Goal: Task Accomplishment & Management: Manage account settings

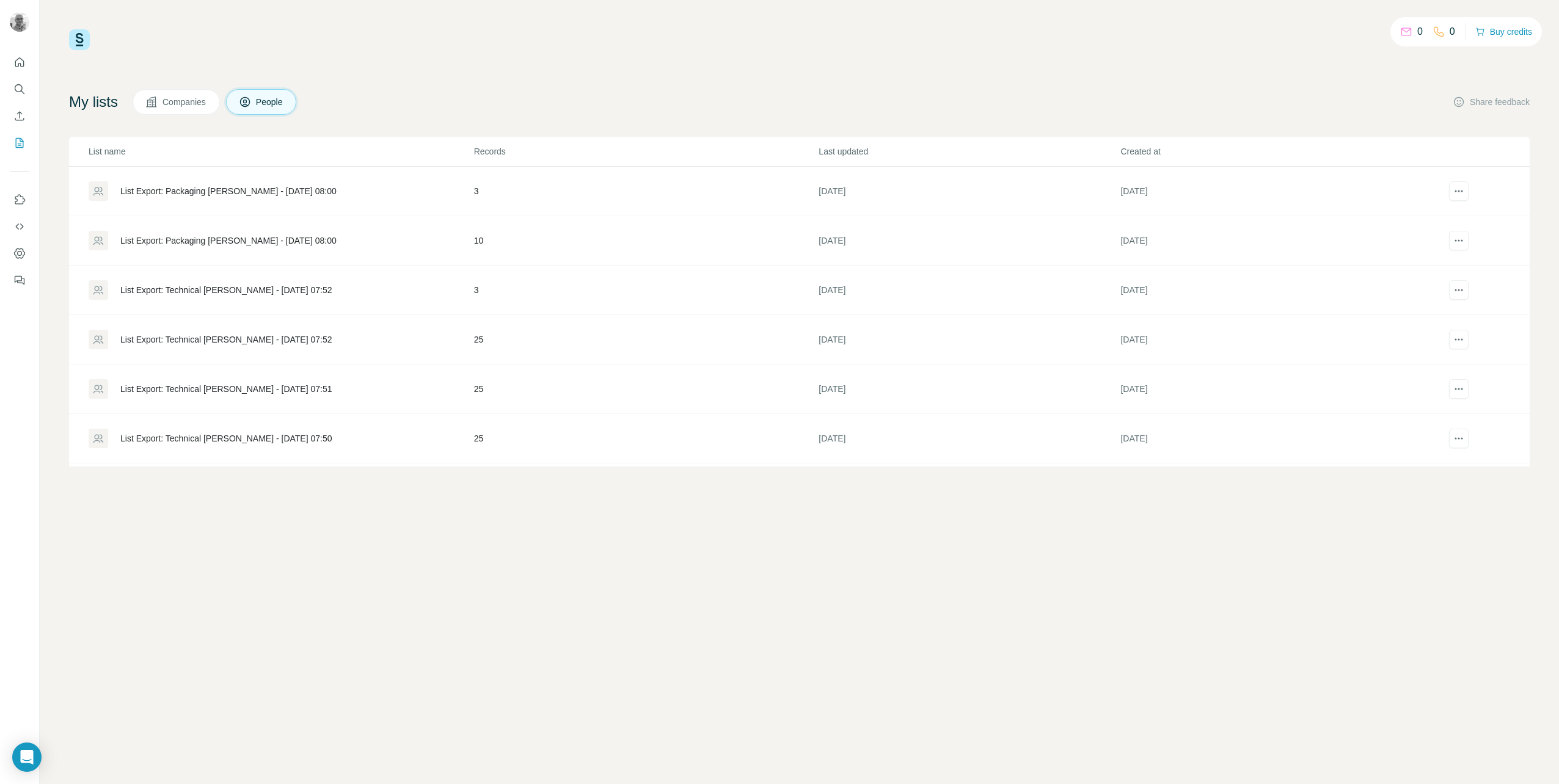
click at [197, 337] on div "List Export: Technical [PERSON_NAME] - [DATE] 07:52" at bounding box center [226, 340] width 212 height 13
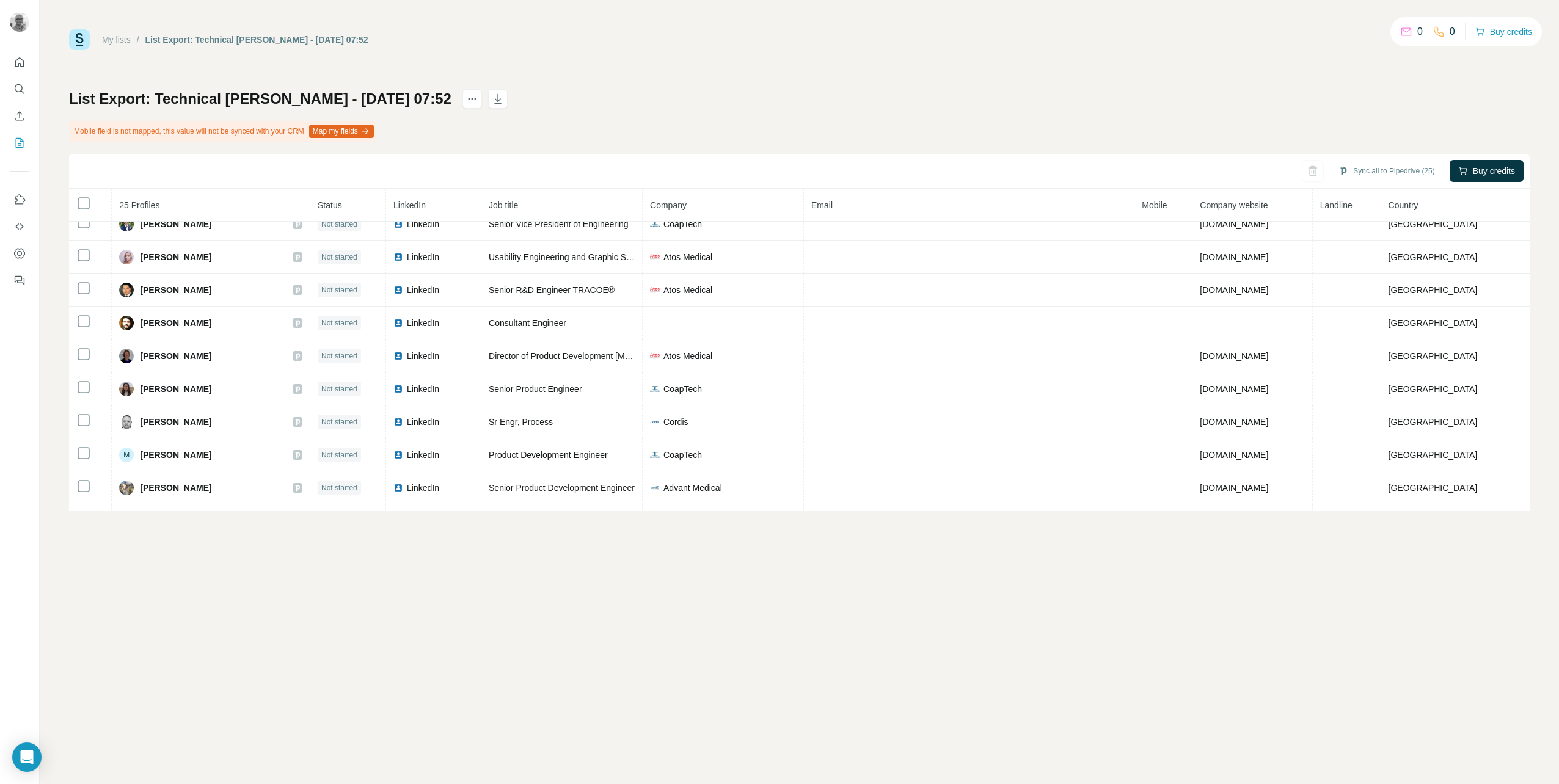
scroll to position [126, 0]
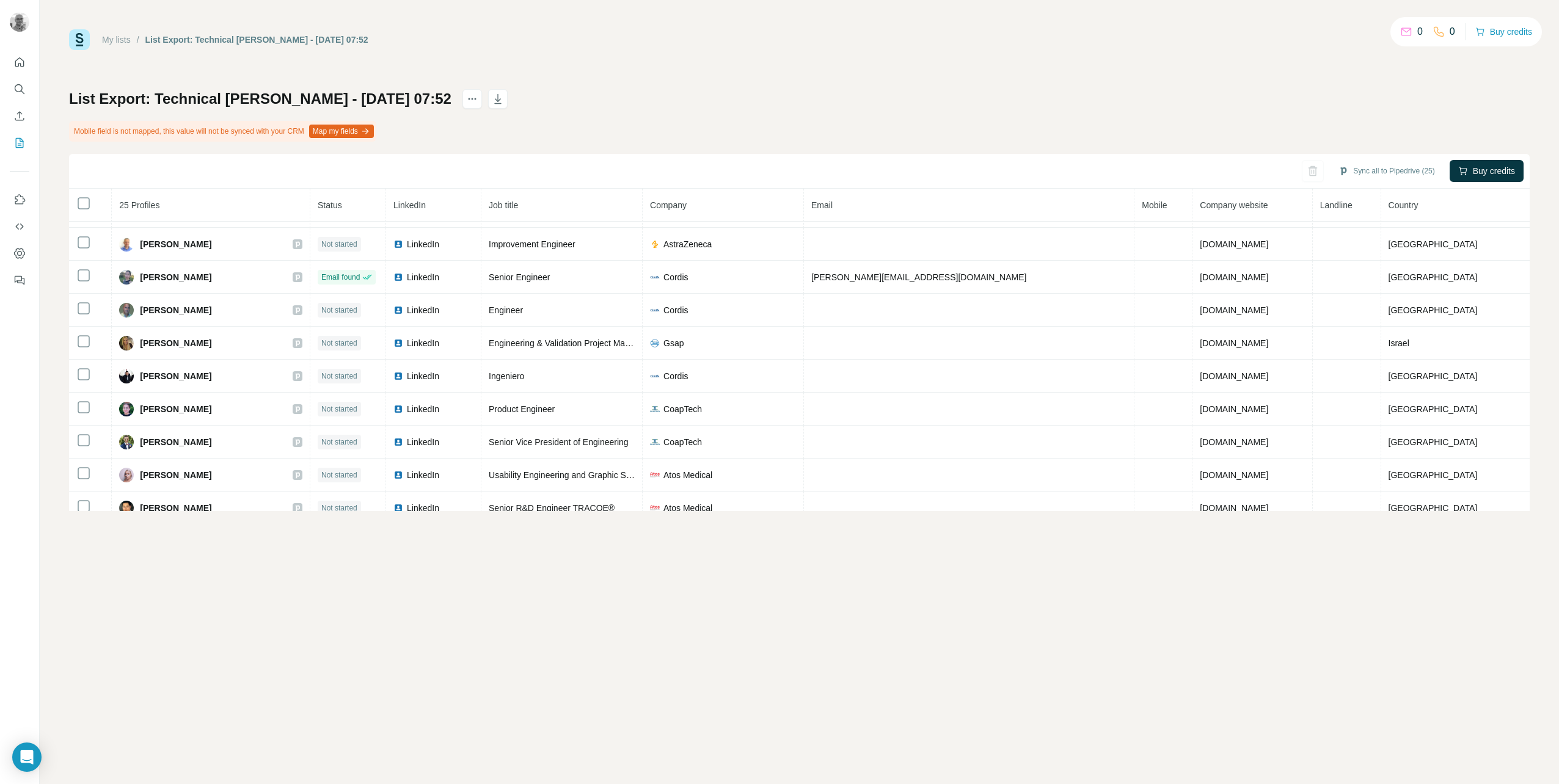
click at [687, 202] on span "Company" at bounding box center [668, 205] width 37 height 10
click at [804, 209] on th "Company" at bounding box center [723, 205] width 161 height 33
click at [804, 210] on th "Company" at bounding box center [723, 205] width 161 height 33
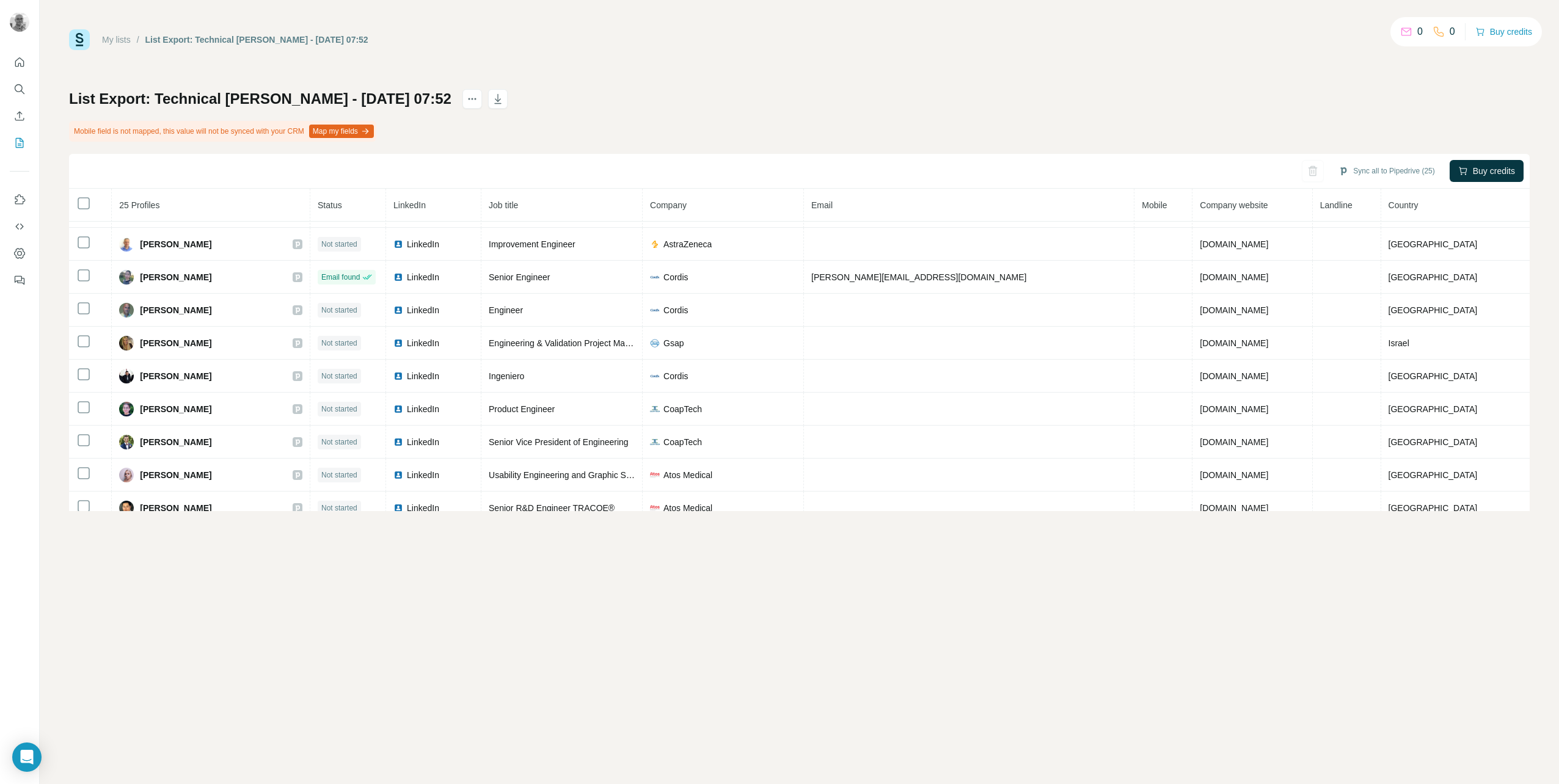
click at [804, 210] on th "Company" at bounding box center [723, 205] width 161 height 33
click at [804, 211] on th "Company" at bounding box center [723, 205] width 161 height 33
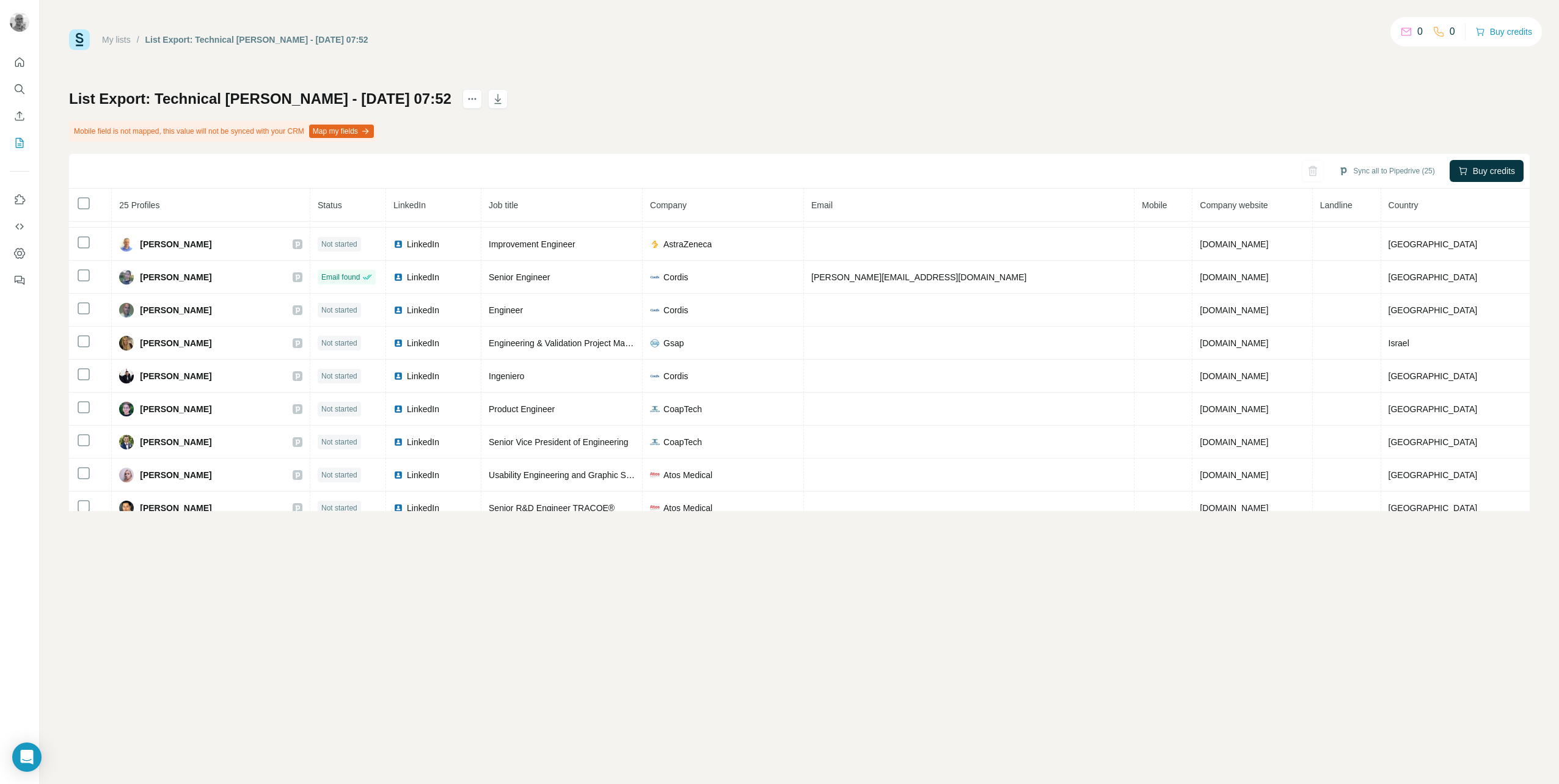
click at [804, 211] on th "Company" at bounding box center [723, 205] width 161 height 33
click at [124, 38] on link "My lists" at bounding box center [117, 40] width 29 height 10
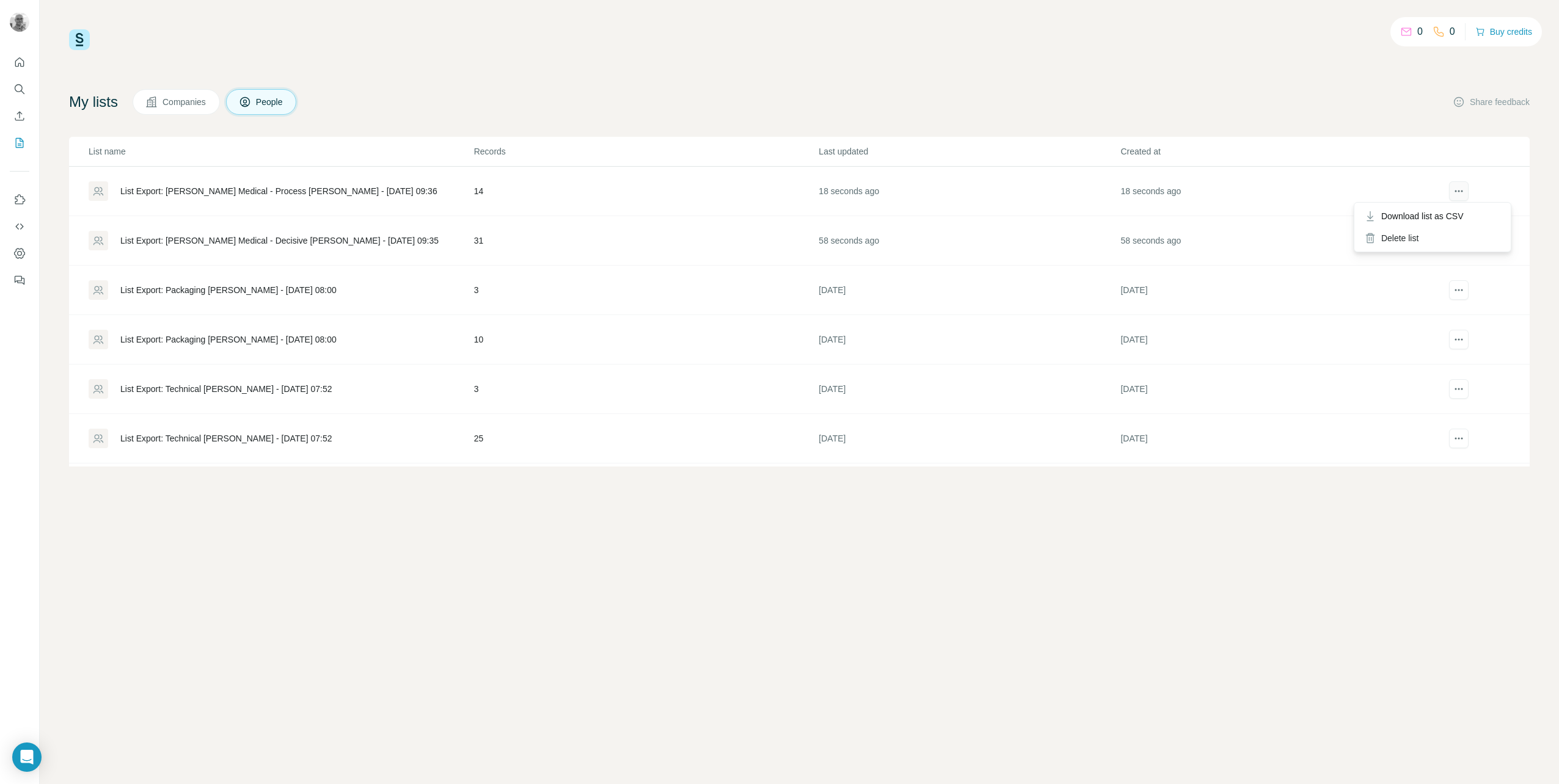
click at [1457, 194] on button "actions" at bounding box center [1460, 191] width 20 height 20
drag, startPoint x: 193, startPoint y: 189, endPoint x: 183, endPoint y: 191, distance: 10.2
click at [183, 191] on div "List Export: [PERSON_NAME] Medical - Process [PERSON_NAME] - [DATE] 09:36" at bounding box center [278, 191] width 317 height 13
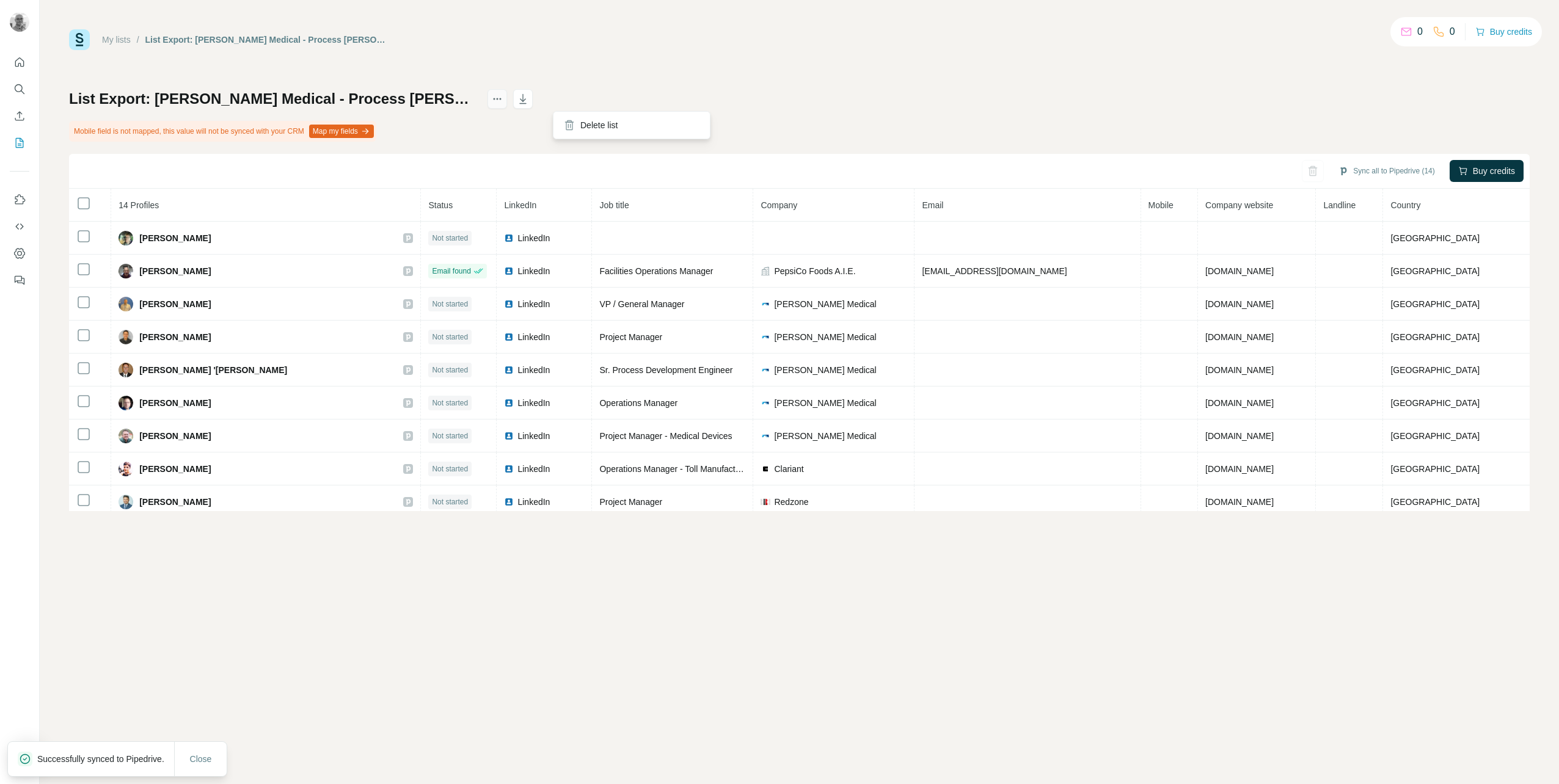
click at [503, 103] on icon "actions" at bounding box center [498, 99] width 13 height 13
click at [476, 108] on h1 "List Export: [PERSON_NAME] Medical - Process [PERSON_NAME] - [DATE] 09:36" at bounding box center [272, 99] width 408 height 20
click at [476, 103] on h1 "List Export: [PERSON_NAME] Medical - Process [PERSON_NAME] - [DATE] 09:36" at bounding box center [272, 99] width 408 height 20
click at [353, 100] on h1 "List Export: [PERSON_NAME] Medical - Process [PERSON_NAME] - [DATE] 09:36" at bounding box center [272, 99] width 408 height 20
click at [375, 103] on h1 "List Export: [PERSON_NAME] Medical - Process [PERSON_NAME] - [DATE] 09:36" at bounding box center [272, 99] width 408 height 20
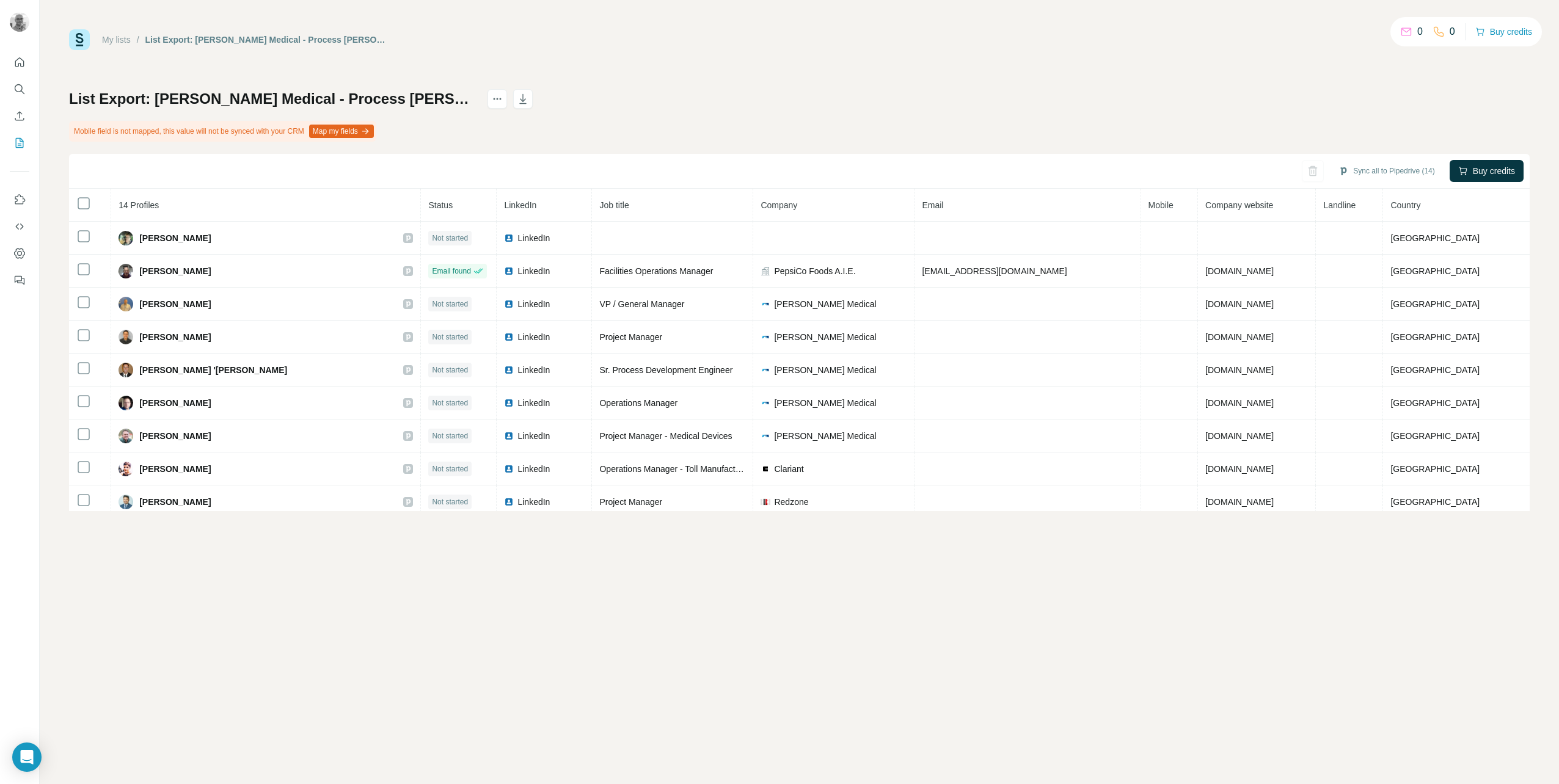
click at [375, 103] on h1 "List Export: [PERSON_NAME] Medical - Process [PERSON_NAME] - [DATE] 09:36" at bounding box center [272, 99] width 408 height 20
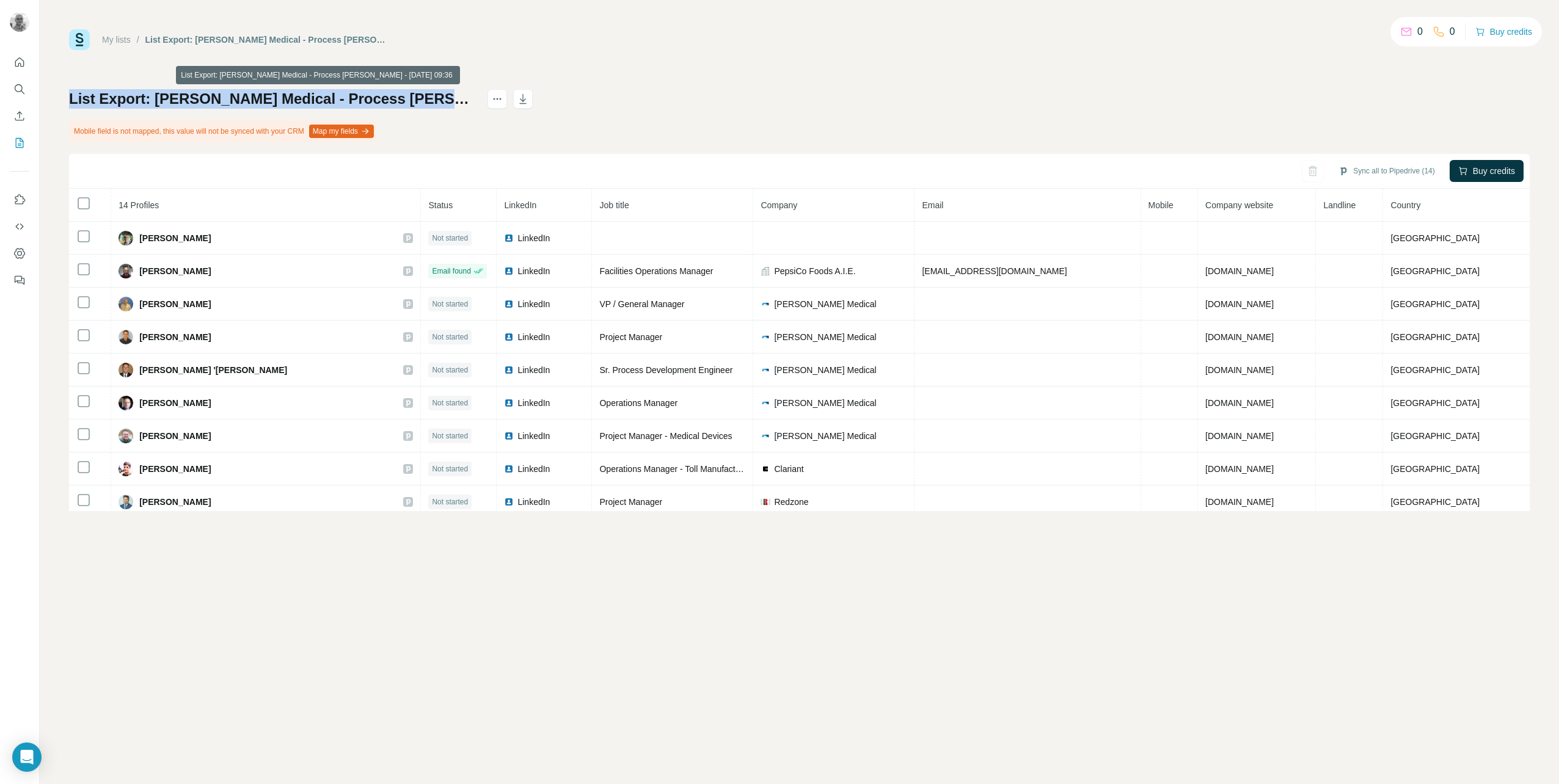
click at [375, 102] on h1 "List Export: [PERSON_NAME] Medical - Process [PERSON_NAME] - [DATE] 09:36" at bounding box center [272, 99] width 408 height 20
click at [375, 101] on h1 "List Export: [PERSON_NAME] Medical - Process [PERSON_NAME] - [DATE] 09:36" at bounding box center [272, 99] width 408 height 20
drag, startPoint x: 375, startPoint y: 101, endPoint x: 395, endPoint y: 98, distance: 20.2
click at [395, 98] on h1 "List Export: [PERSON_NAME] Medical - Process [PERSON_NAME] - [DATE] 09:36" at bounding box center [272, 99] width 408 height 20
drag, startPoint x: 311, startPoint y: 99, endPoint x: 164, endPoint y: 99, distance: 147.0
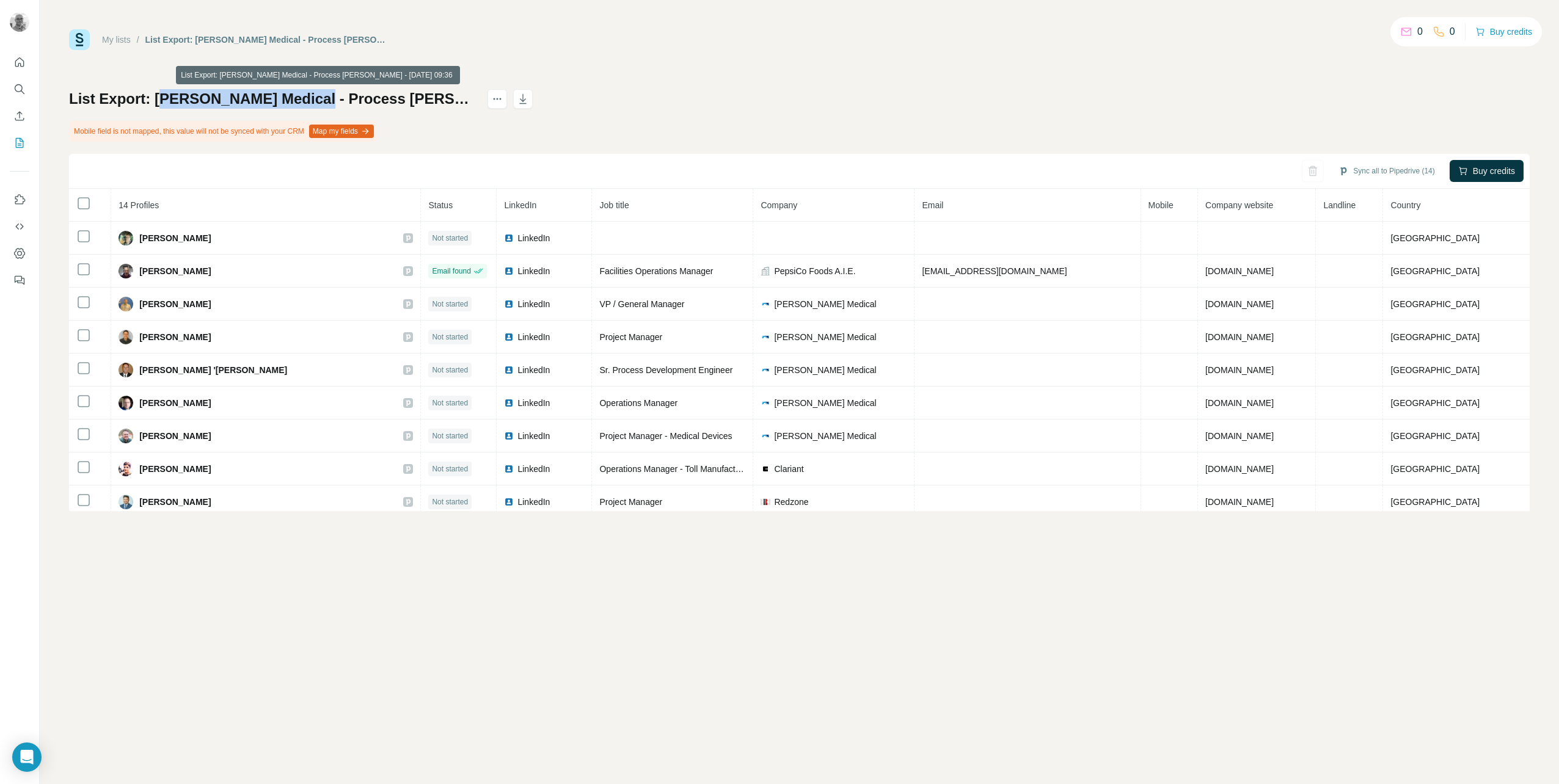
click at [164, 99] on h1 "List Export: [PERSON_NAME] Medical - Process [PERSON_NAME] - [DATE] 09:36" at bounding box center [272, 99] width 408 height 20
drag, startPoint x: 164, startPoint y: 99, endPoint x: 794, endPoint y: 82, distance: 630.2
click at [795, 82] on div "My lists / List Export: Freudenberg Medical - Process Patricia - 22/09/2025 09:…" at bounding box center [799, 269] width 1460 height 481
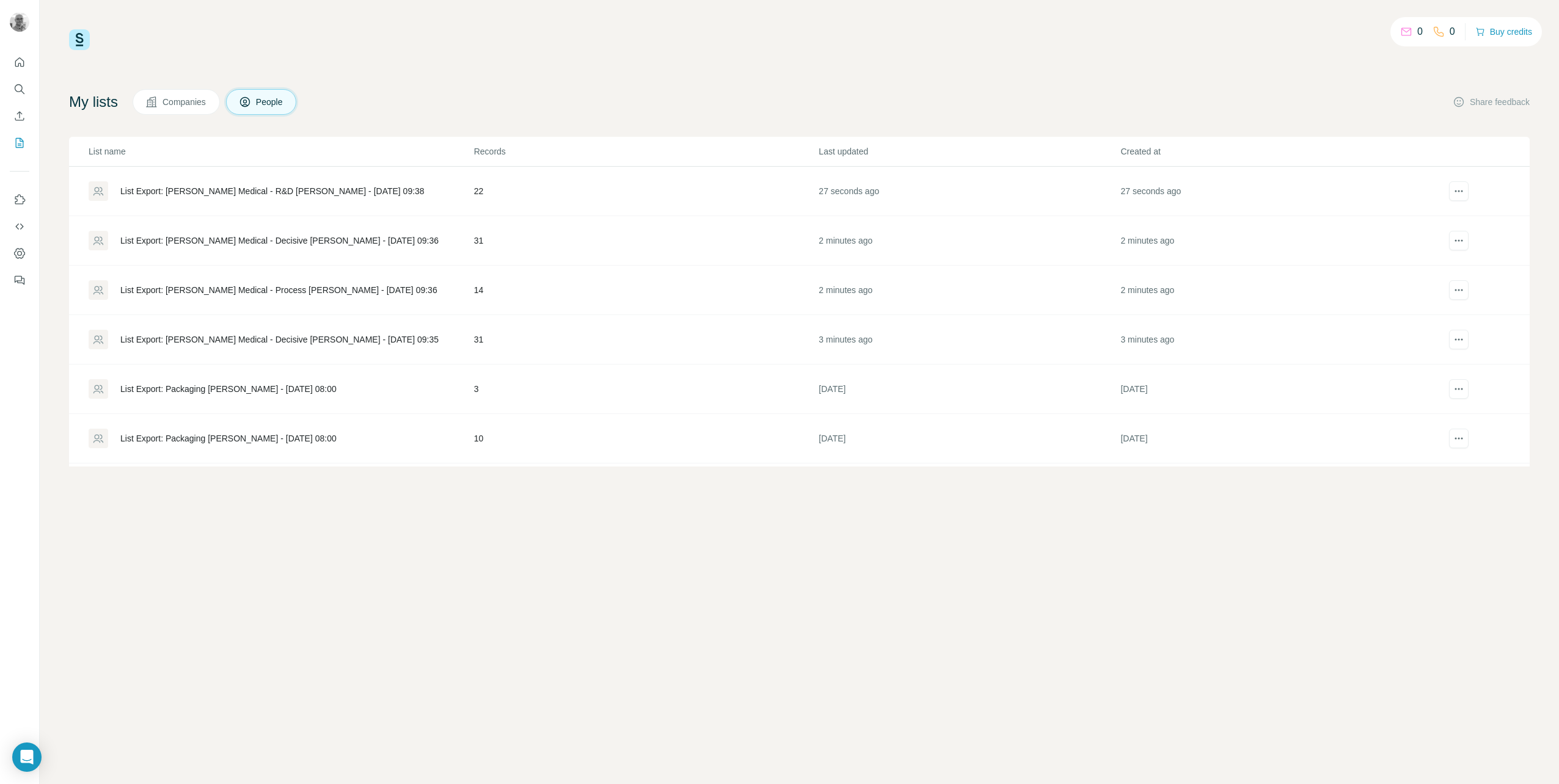
click at [292, 335] on div "List Export: [PERSON_NAME] Medical - Decisive [PERSON_NAME] - [DATE] 09:35" at bounding box center [279, 340] width 318 height 13
click at [260, 238] on div "List Export: [PERSON_NAME] Medical - Decisive [PERSON_NAME] - [DATE] 09:36" at bounding box center [279, 241] width 318 height 13
click at [1453, 238] on icon "actions" at bounding box center [1460, 241] width 13 height 13
click at [1435, 294] on div "Delete list" at bounding box center [1433, 287] width 152 height 22
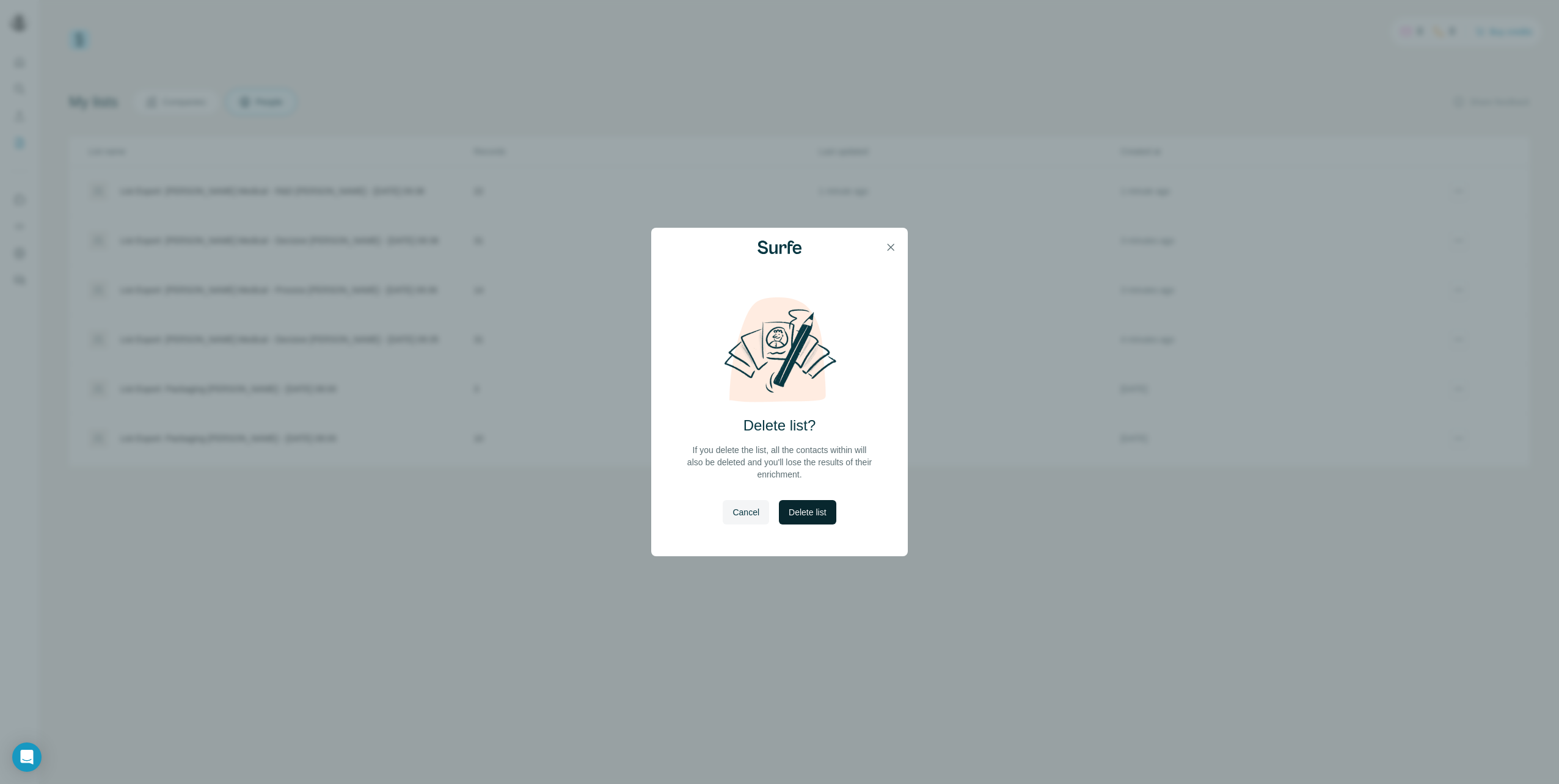
click at [815, 512] on span "Delete list" at bounding box center [807, 512] width 37 height 13
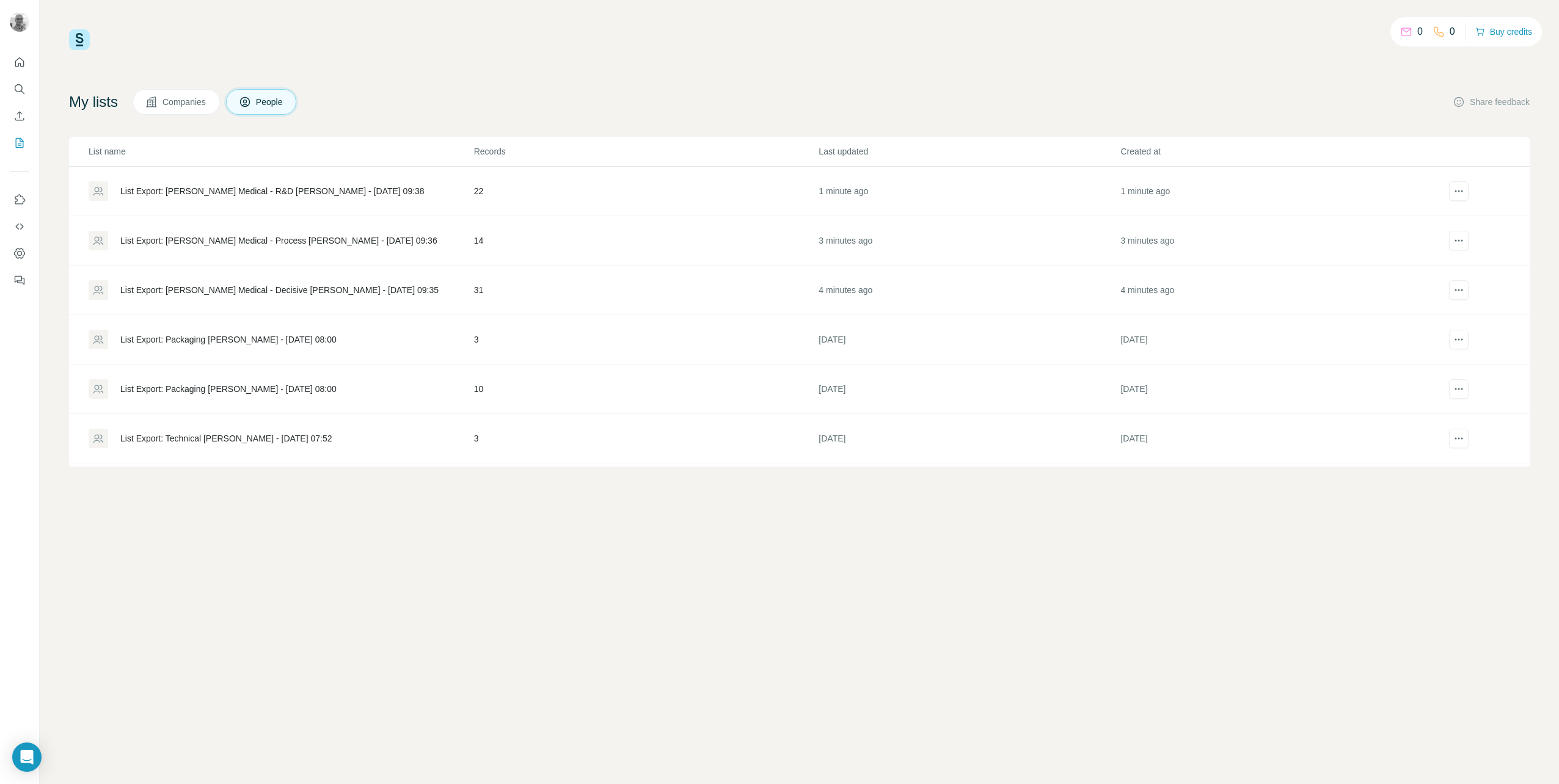
drag, startPoint x: 180, startPoint y: 201, endPoint x: 186, endPoint y: 192, distance: 10.8
click at [186, 192] on div "List Export: [PERSON_NAME] Medical - R&D [PERSON_NAME] - [DATE] 09:38" at bounding box center [272, 191] width 305 height 13
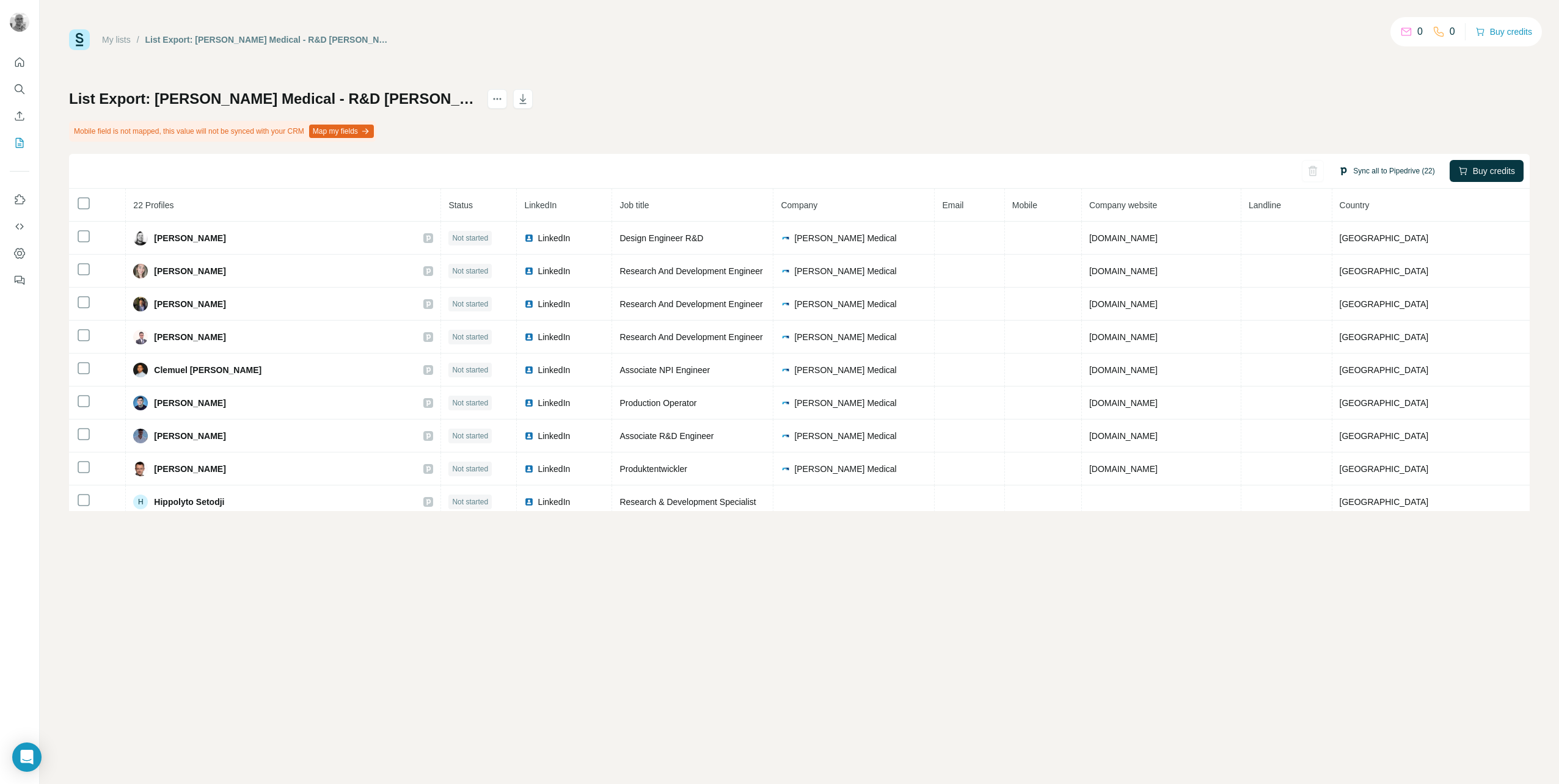
click at [1365, 169] on button "Sync all to Pipedrive (22)" at bounding box center [1386, 171] width 113 height 18
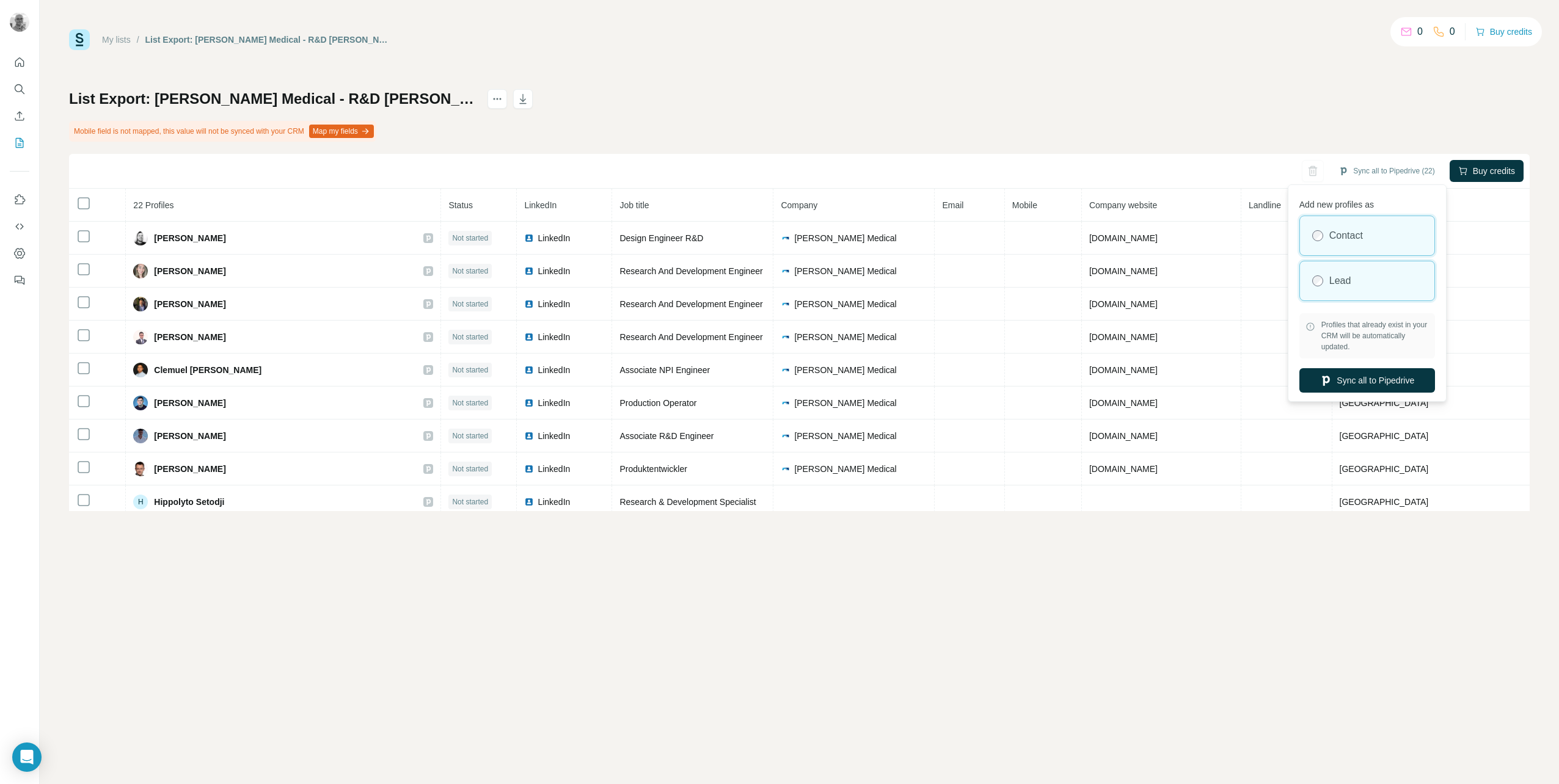
click at [1335, 270] on div "Lead" at bounding box center [1367, 280] width 135 height 39
click at [1351, 384] on button "Sync all to Pipedrive" at bounding box center [1367, 380] width 136 height 24
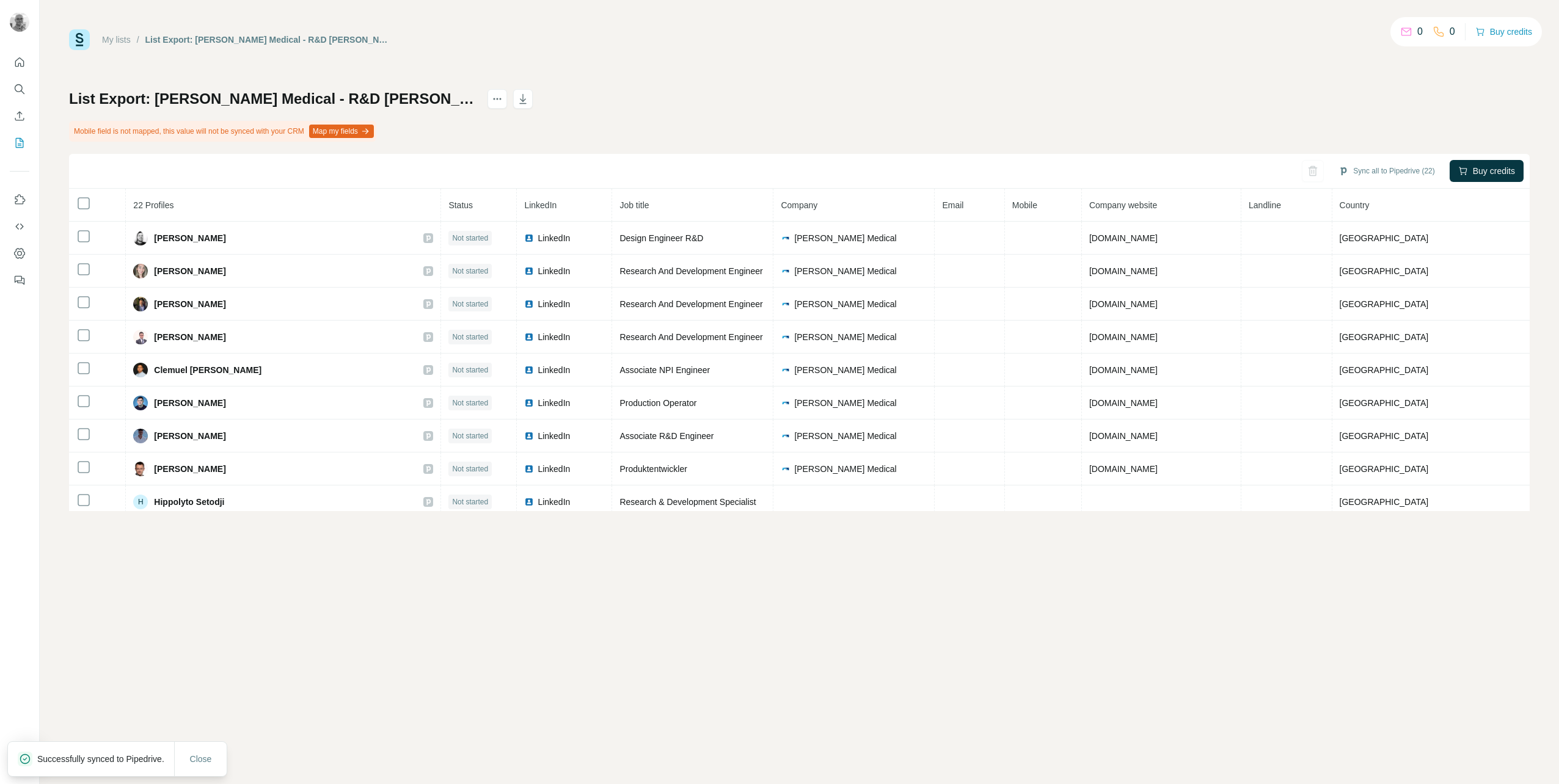
click at [554, 88] on div "My lists / List Export: [PERSON_NAME] Medical - R&D [PERSON_NAME] - [DATE] 09:3…" at bounding box center [799, 269] width 1460 height 481
click at [503, 97] on icon "actions" at bounding box center [498, 99] width 13 height 13
click at [374, 128] on button "Map my fields" at bounding box center [342, 131] width 65 height 14
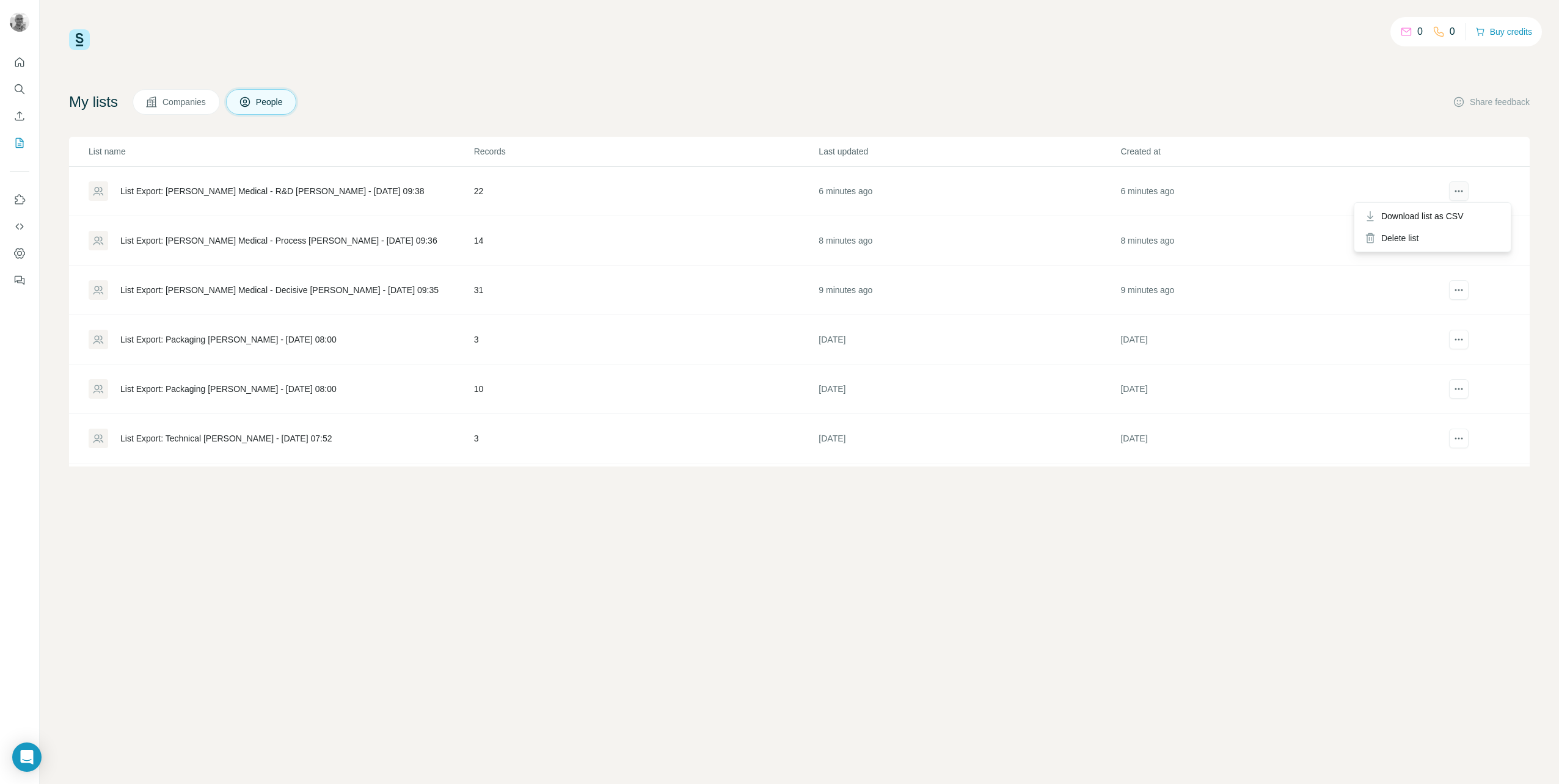
click at [1455, 191] on icon "actions" at bounding box center [1456, 191] width 2 height 2
click at [396, 194] on div "List Export: [PERSON_NAME] Medical - R&D [PERSON_NAME] - [DATE] 09:38" at bounding box center [280, 191] width 384 height 20
